Goal: Check status: Check status

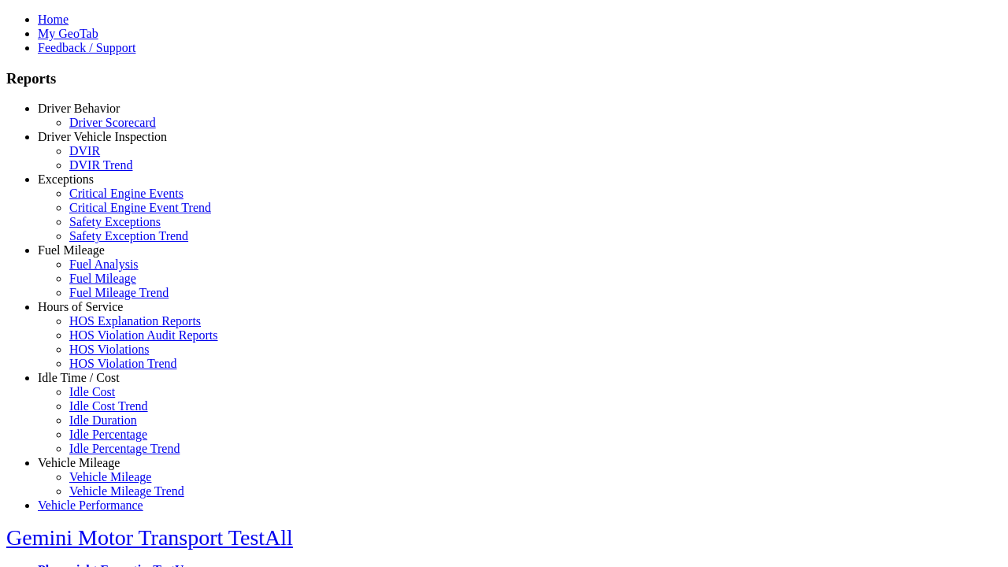
click at [91, 115] on link "Driver Behavior" at bounding box center [79, 108] width 82 height 13
click at [102, 129] on link "Driver Scorecard" at bounding box center [112, 122] width 87 height 13
